Goal: Information Seeking & Learning: Learn about a topic

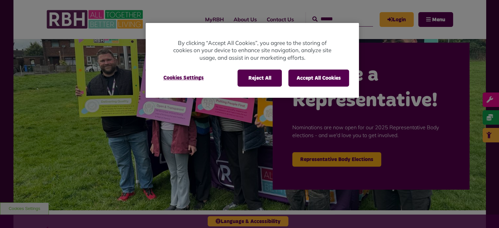
scroll to position [33, 0]
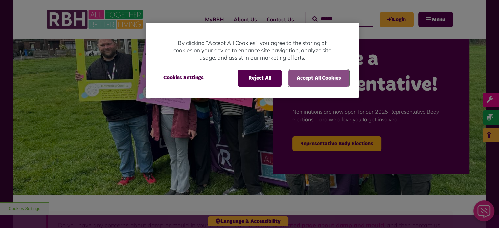
click at [335, 80] on button "Accept All Cookies" at bounding box center [318, 78] width 61 height 17
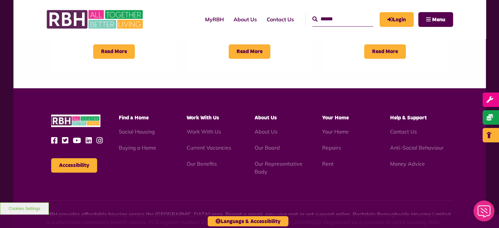
scroll to position [623, 0]
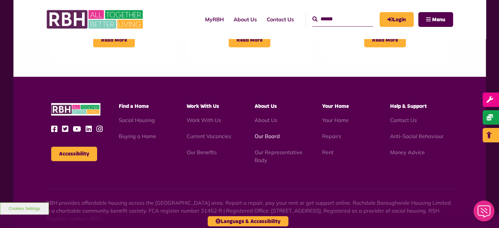
click at [269, 137] on link "Our Board" at bounding box center [266, 136] width 25 height 7
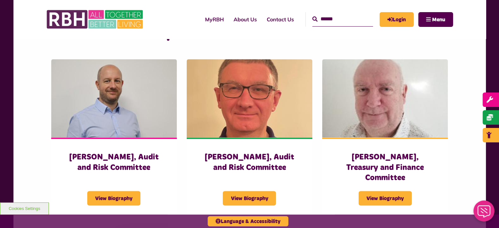
scroll to position [1214, 0]
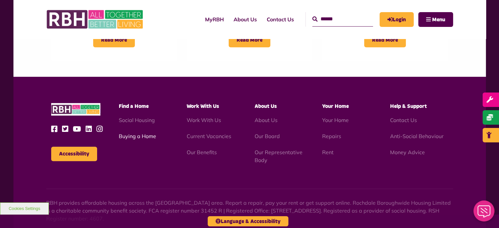
click at [129, 136] on link "Buying a Home" at bounding box center [137, 136] width 37 height 7
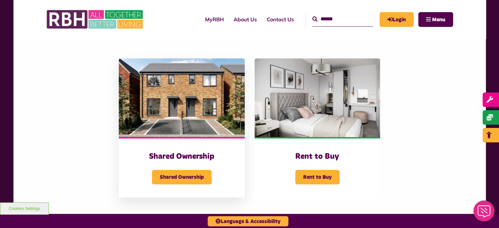
scroll to position [164, 0]
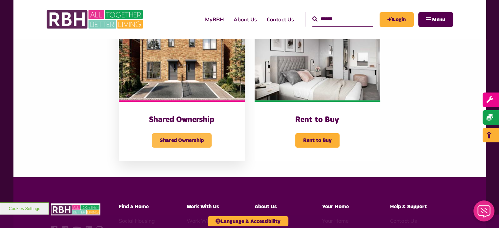
click at [175, 138] on span "Shared Ownership" at bounding box center [182, 140] width 60 height 14
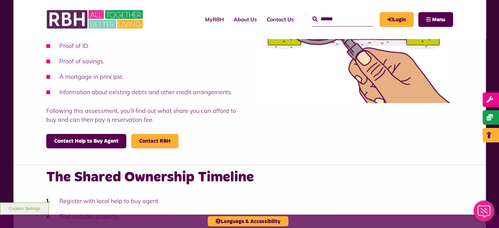
scroll to position [492, 0]
